Goal: Navigation & Orientation: Find specific page/section

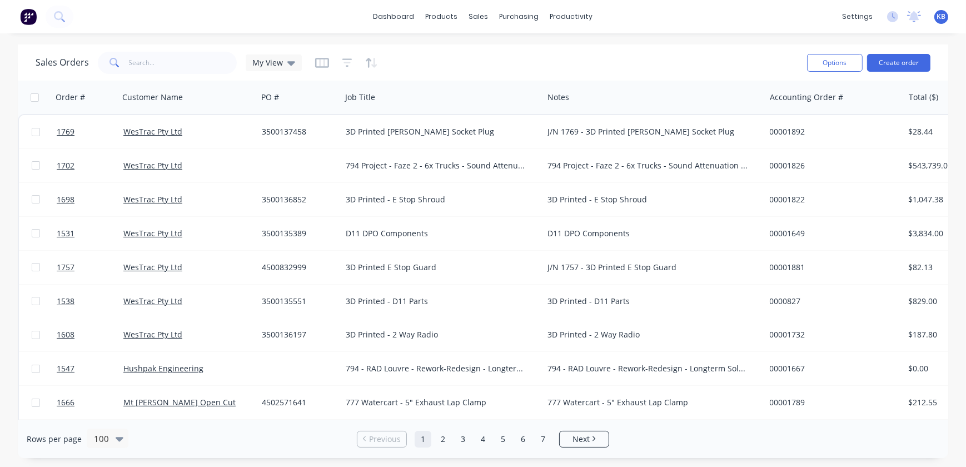
click at [843, 7] on div "dashboard products sales purchasing productivity dashboard products Product Cat…" at bounding box center [483, 16] width 966 height 33
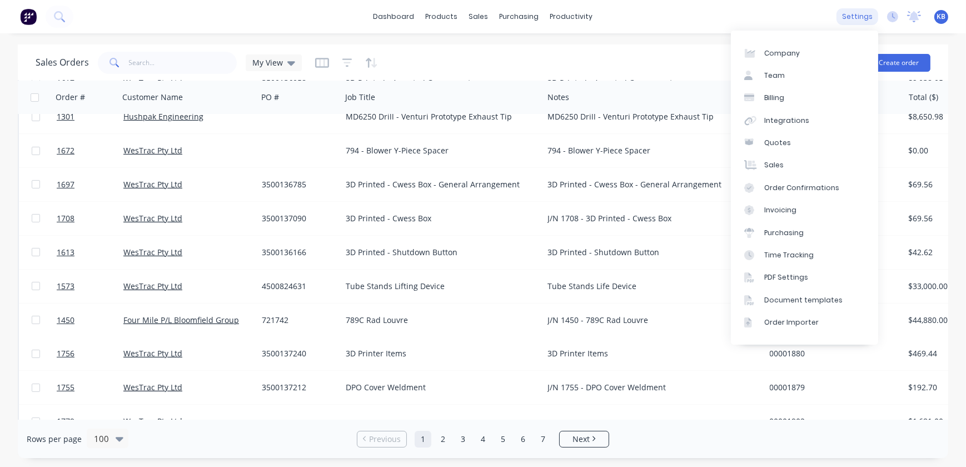
click at [857, 14] on div "settings" at bounding box center [857, 16] width 42 height 17
click at [798, 300] on div "Document templates" at bounding box center [803, 300] width 78 height 10
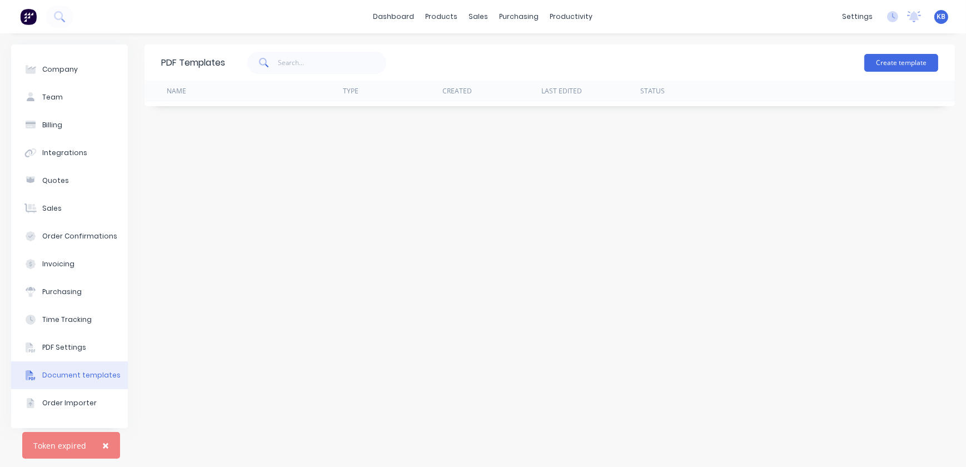
click at [106, 381] on button "Document templates" at bounding box center [69, 375] width 117 height 28
click at [92, 380] on button "Document templates" at bounding box center [69, 375] width 117 height 28
click at [79, 376] on div "Document templates" at bounding box center [81, 375] width 78 height 10
drag, startPoint x: 79, startPoint y: 376, endPoint x: 84, endPoint y: 373, distance: 6.0
click at [83, 375] on div "Document templates" at bounding box center [81, 375] width 78 height 10
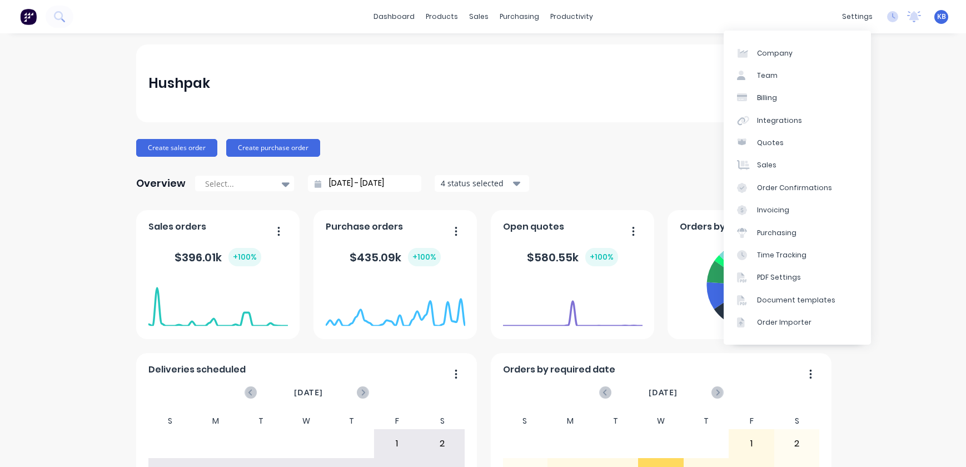
click at [839, 16] on div "settings" at bounding box center [857, 16] width 42 height 17
click at [778, 308] on link "Document templates" at bounding box center [797, 300] width 147 height 22
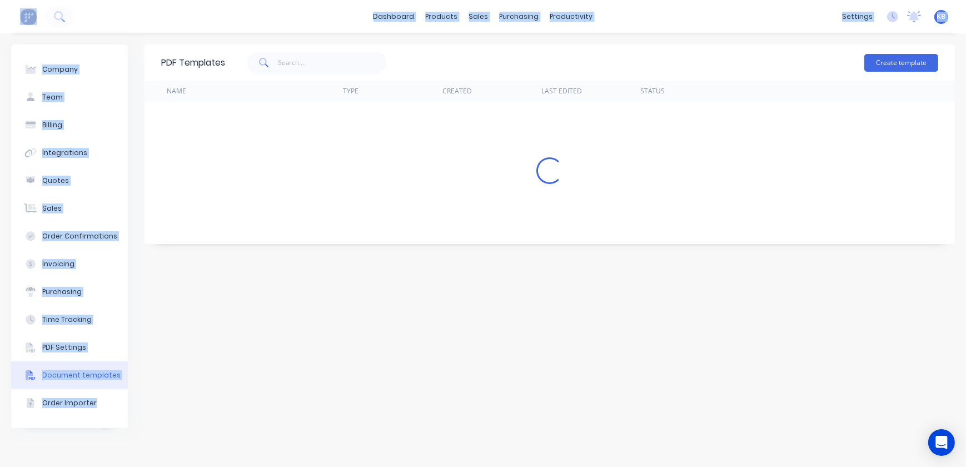
click at [778, 308] on div "PDF Templates Create template Name Type Created Last Edited Status Loading..." at bounding box center [549, 249] width 810 height 411
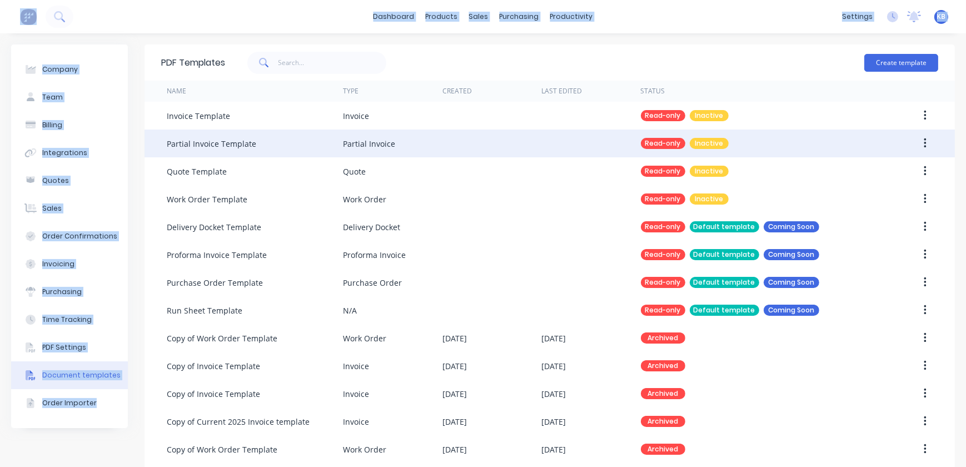
click at [782, 152] on div "Read-only Inactive" at bounding box center [756, 143] width 231 height 28
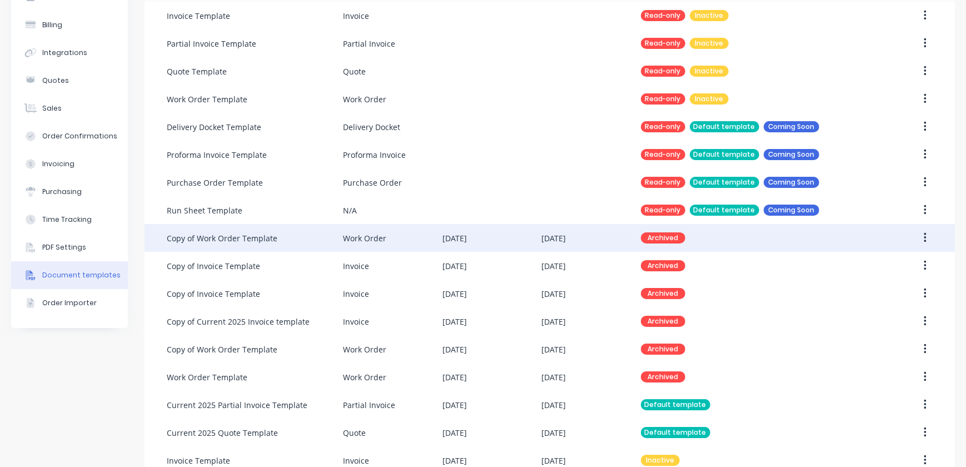
scroll to position [101, 0]
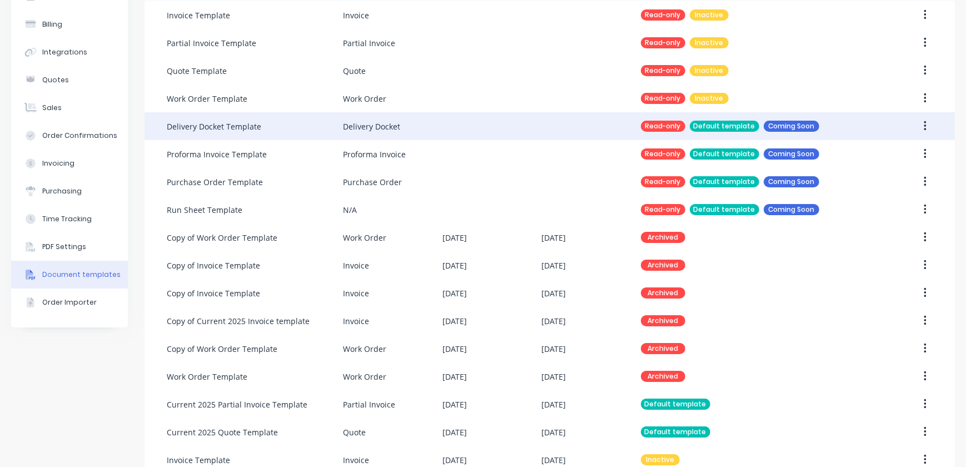
click at [370, 129] on div "Delivery Docket" at bounding box center [371, 127] width 57 height 12
click at [380, 127] on div "Delivery Docket" at bounding box center [371, 127] width 57 height 12
click at [388, 127] on div "Delivery Docket" at bounding box center [371, 127] width 57 height 12
click at [810, 128] on div "Coming Soon" at bounding box center [792, 126] width 56 height 11
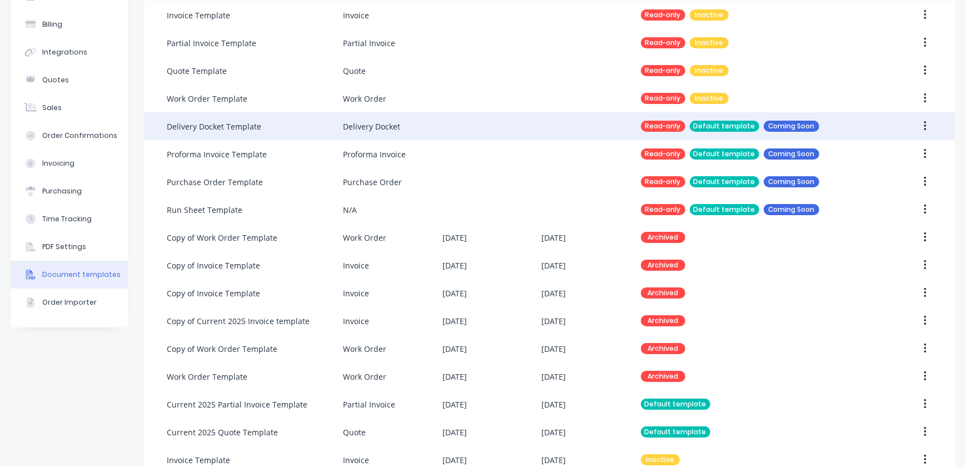
click at [810, 128] on div "Coming Soon" at bounding box center [792, 126] width 56 height 11
click at [914, 123] on button "button" at bounding box center [925, 126] width 26 height 20
click at [924, 127] on icon "button" at bounding box center [925, 126] width 3 height 12
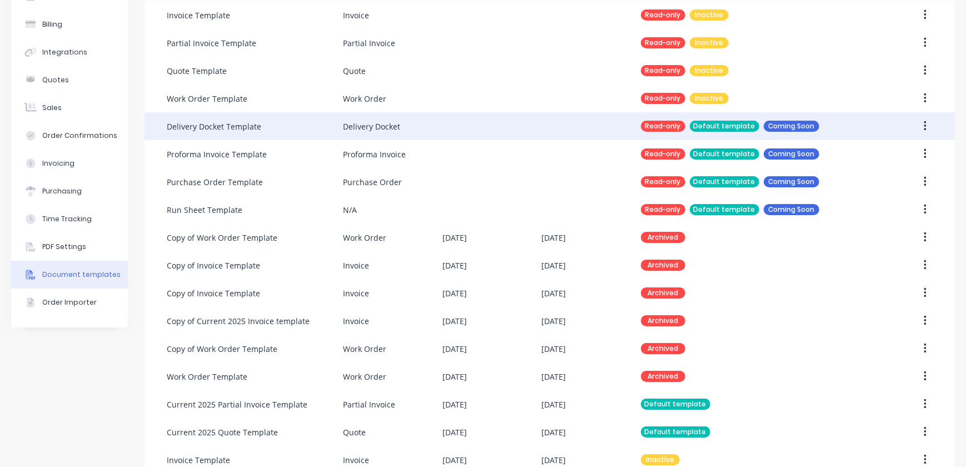
click at [924, 127] on icon "button" at bounding box center [925, 126] width 3 height 12
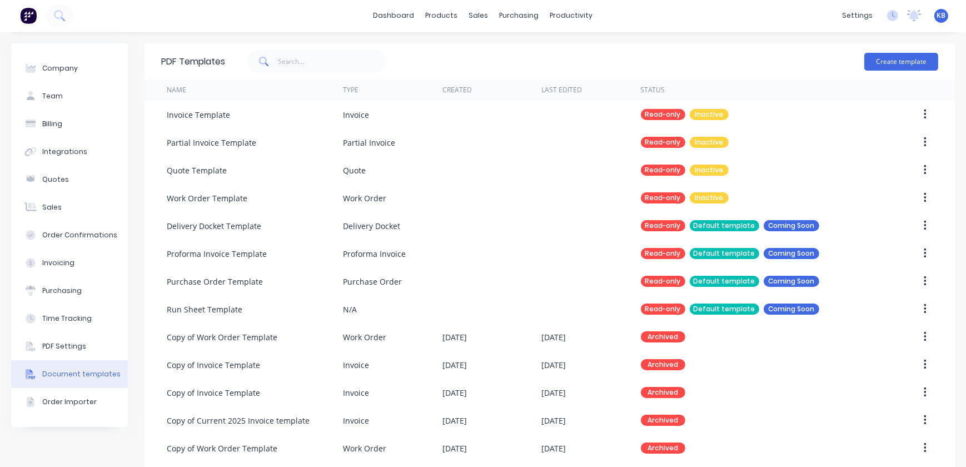
scroll to position [0, 0]
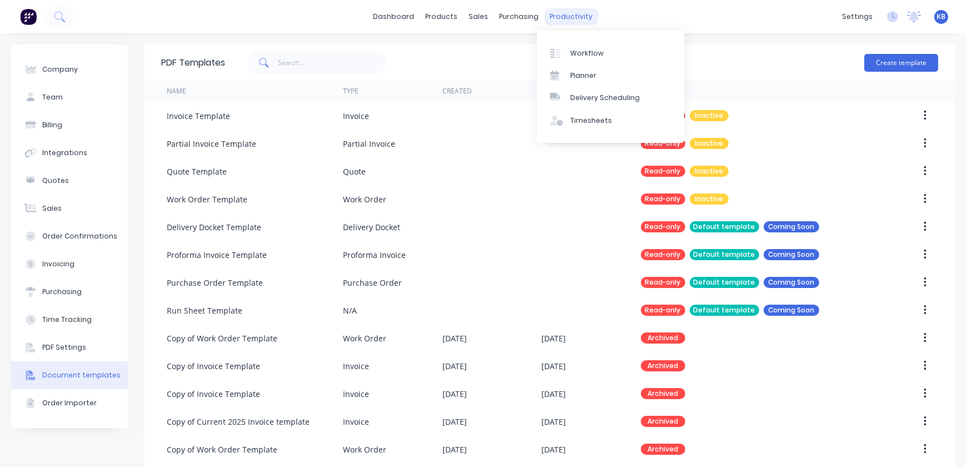
click at [555, 18] on div "productivity" at bounding box center [572, 16] width 54 height 17
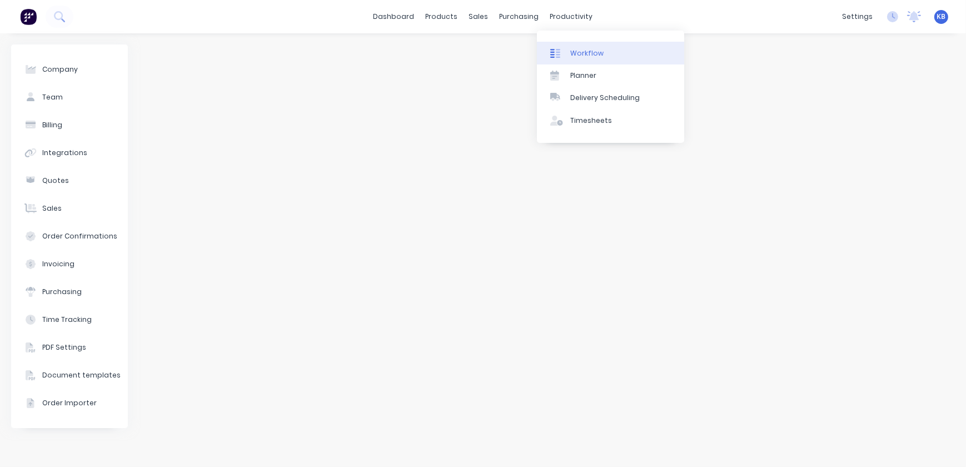
click at [573, 46] on link "Workflow" at bounding box center [610, 53] width 147 height 22
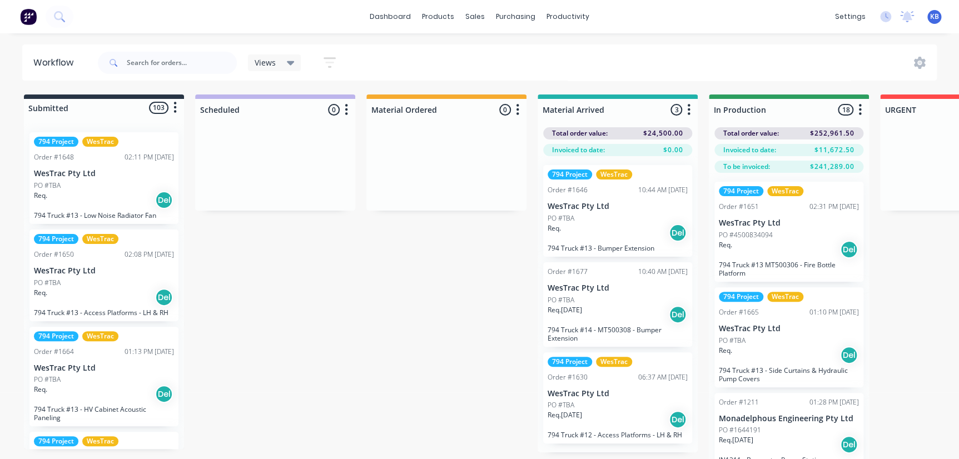
click at [576, 233] on div "Req. Del" at bounding box center [617, 232] width 140 height 19
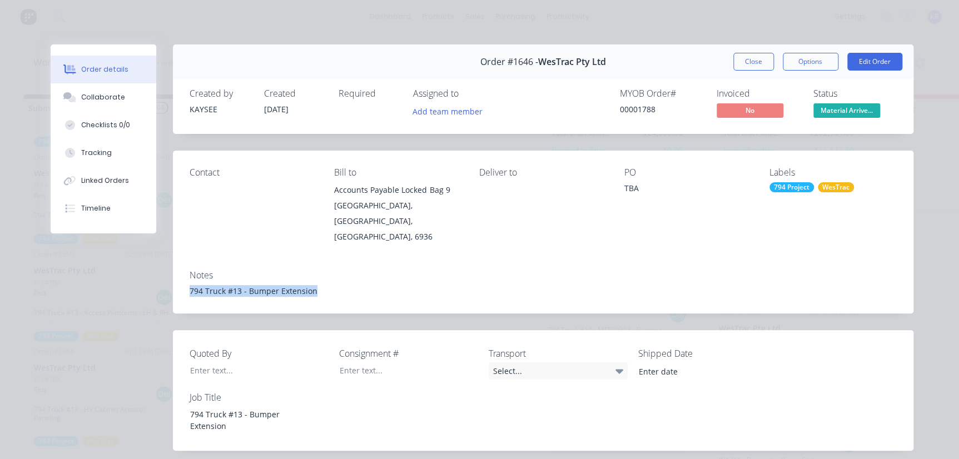
drag, startPoint x: 313, startPoint y: 278, endPoint x: 160, endPoint y: 277, distance: 153.4
click at [160, 277] on div "Order #1646 - WesTrac Pty Ltd Close Options Edit Order Created by KAYSEE Create…" at bounding box center [482, 402] width 863 height 716
click at [759, 55] on button "Close" at bounding box center [753, 62] width 41 height 18
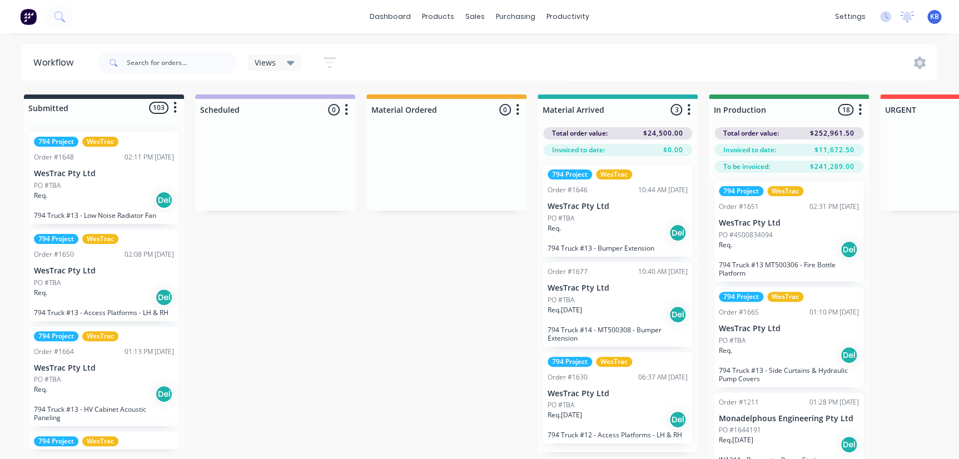
click at [923, 72] on div "Views Save new view None (Default) edit 3D only edit Show/Hide statuses Show li…" at bounding box center [516, 62] width 841 height 33
click at [920, 65] on icon at bounding box center [920, 63] width 12 height 12
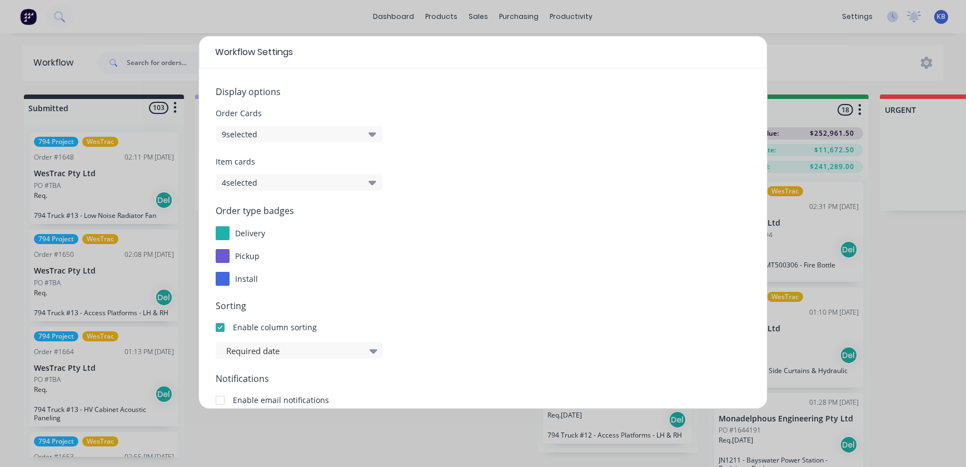
click at [318, 142] on button "9 selected" at bounding box center [299, 134] width 167 height 17
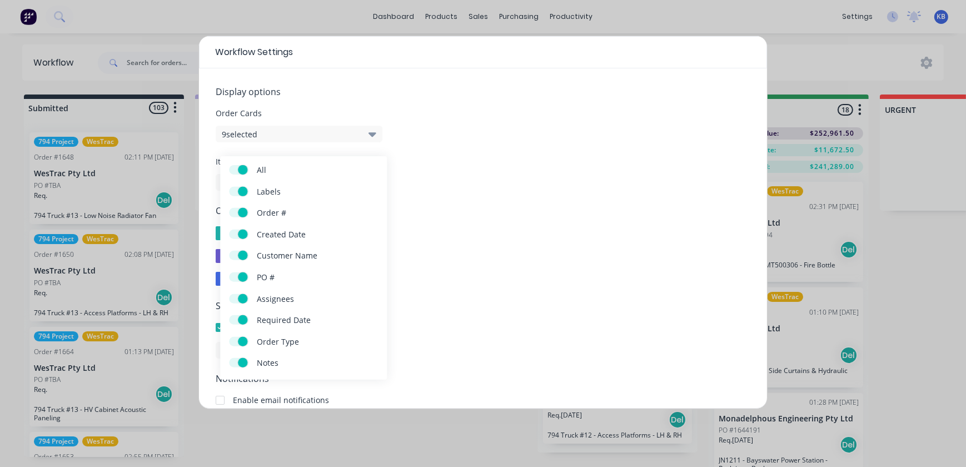
click at [355, 134] on button "9 selected" at bounding box center [299, 134] width 167 height 17
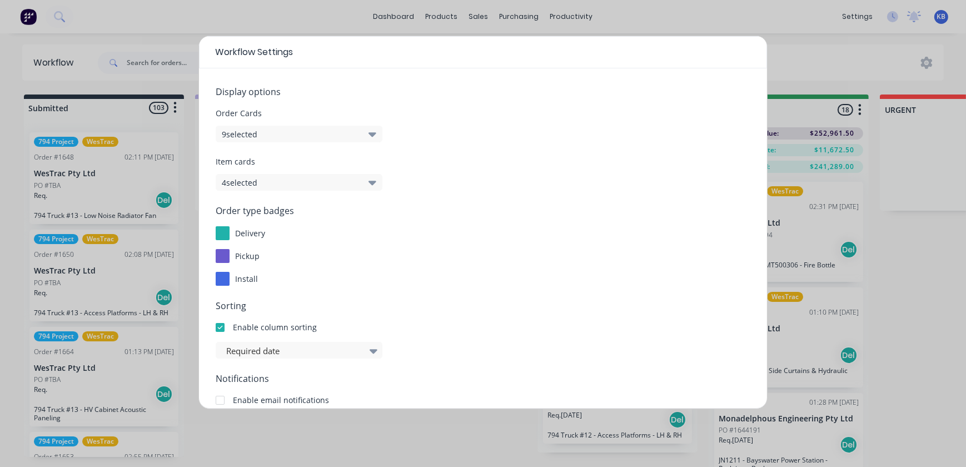
click at [355, 135] on button "9 selected" at bounding box center [299, 134] width 167 height 17
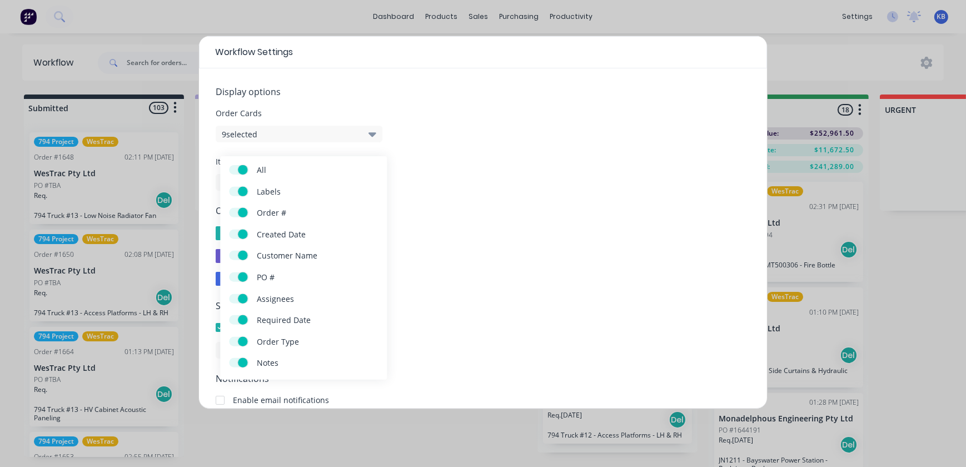
click at [832, 66] on div "Workflow Settings Display options Order Cards 9 selected Item cards 4 selected …" at bounding box center [483, 233] width 966 height 467
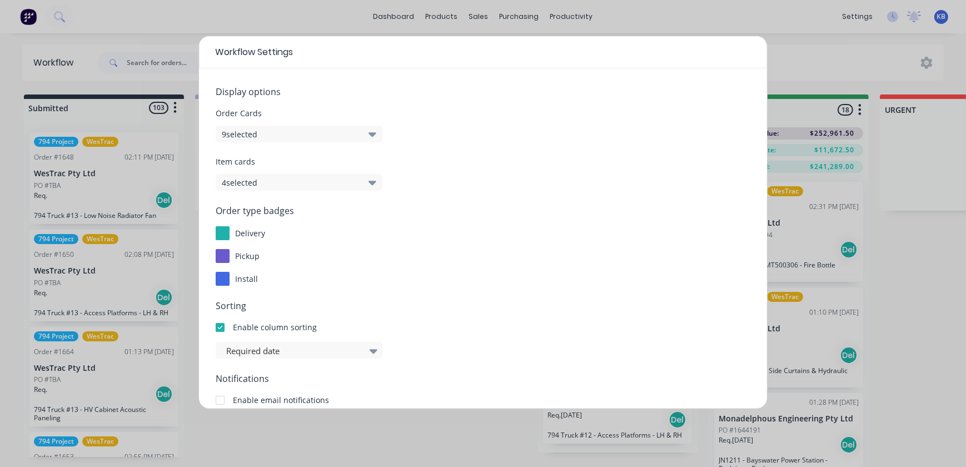
click at [829, 63] on div "Workflow Settings Display options Order Cards 9 selected Item cards 4 selected …" at bounding box center [483, 233] width 966 height 467
click at [883, 286] on div "Workflow Settings Display options Order Cards 9 selected Item cards 4 selected …" at bounding box center [483, 233] width 966 height 467
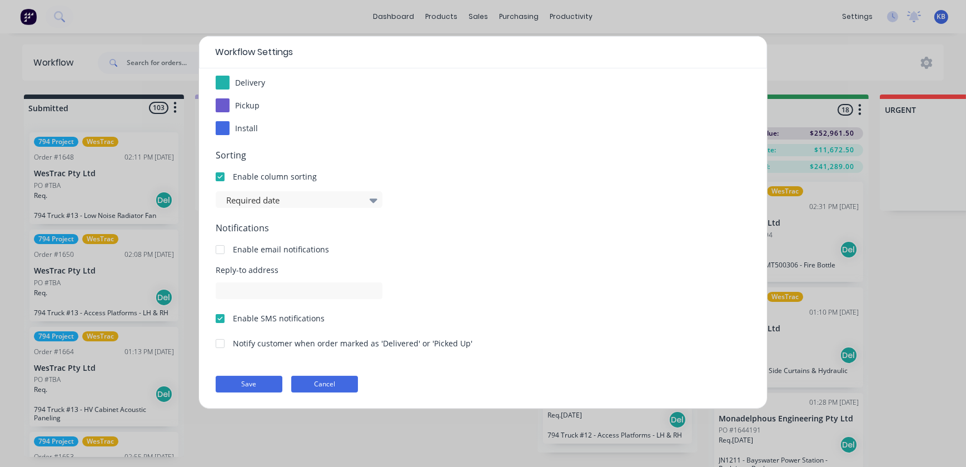
click at [335, 383] on button "Cancel" at bounding box center [324, 384] width 67 height 17
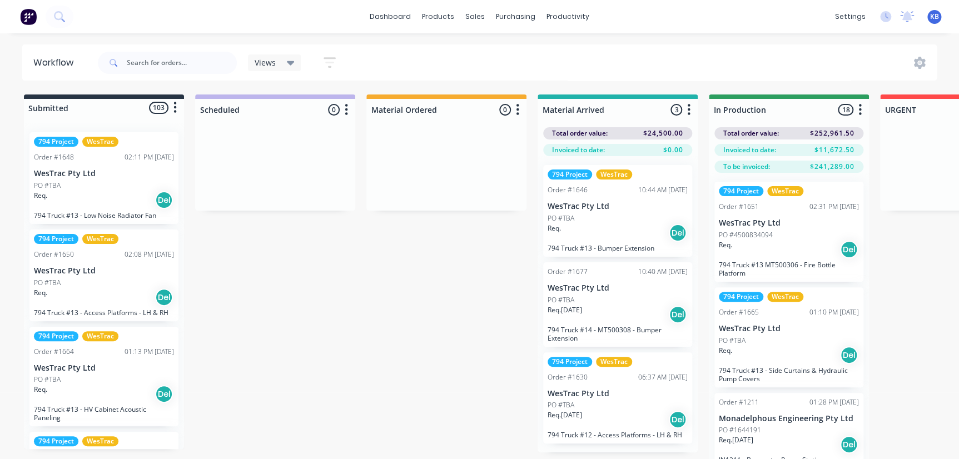
click at [484, 26] on div "dashboard products sales purchasing productivity dashboard products Product Cat…" at bounding box center [479, 16] width 959 height 33
click at [484, 17] on div "sales" at bounding box center [475, 16] width 31 height 17
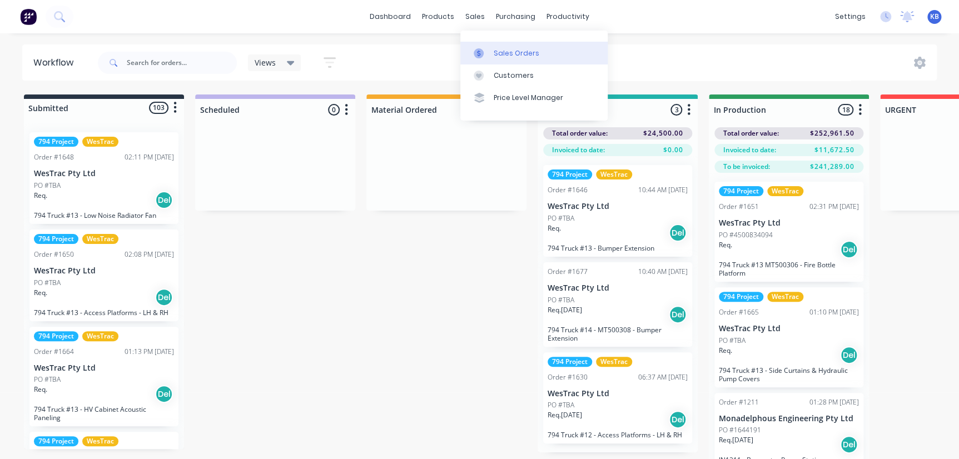
click at [483, 45] on link "Sales Orders" at bounding box center [533, 53] width 147 height 22
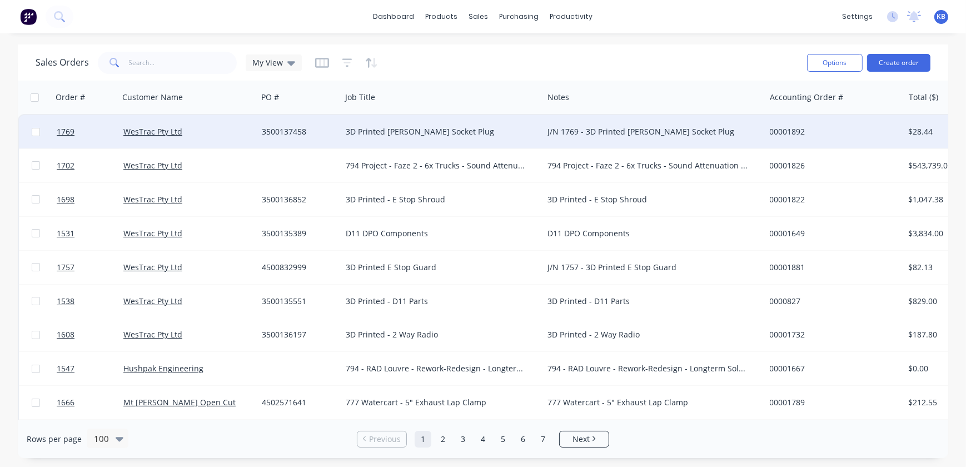
click at [615, 126] on div "J/N 1769 - 3D Printed Reed Socket Plug" at bounding box center [648, 131] width 202 height 11
